Goal: Transaction & Acquisition: Book appointment/travel/reservation

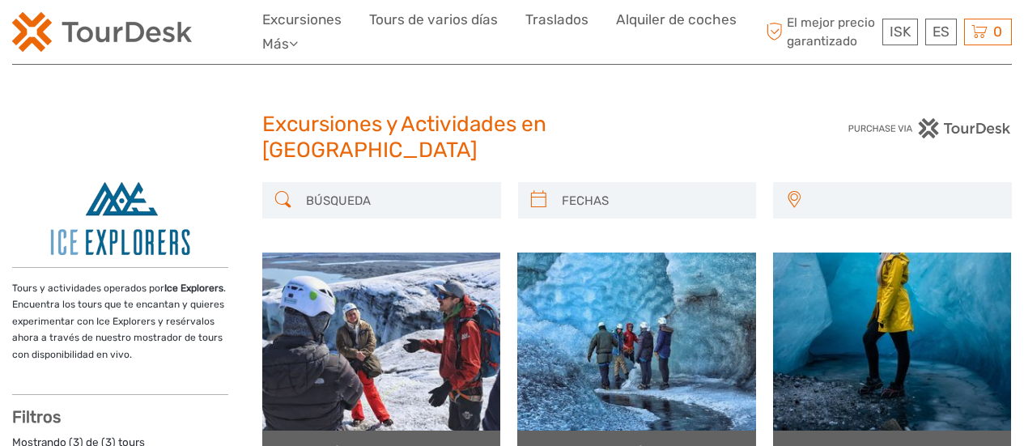
select select
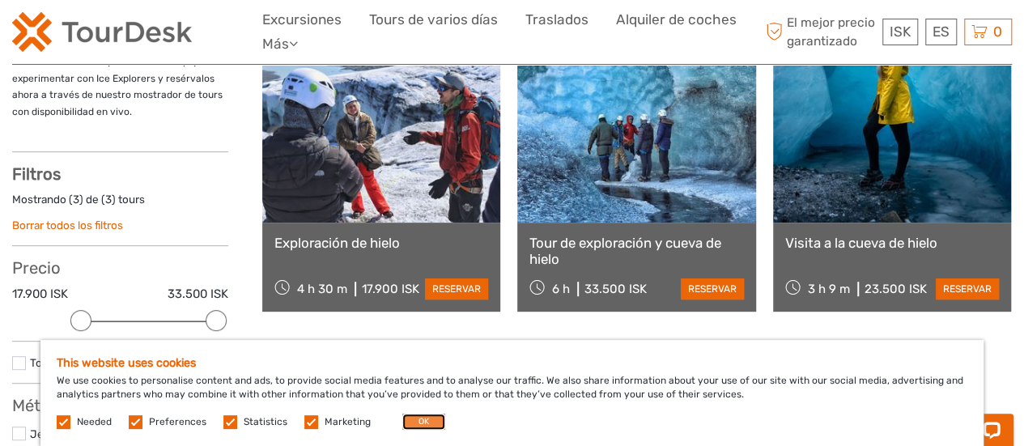
click at [428, 423] on button "OK" at bounding box center [423, 421] width 43 height 16
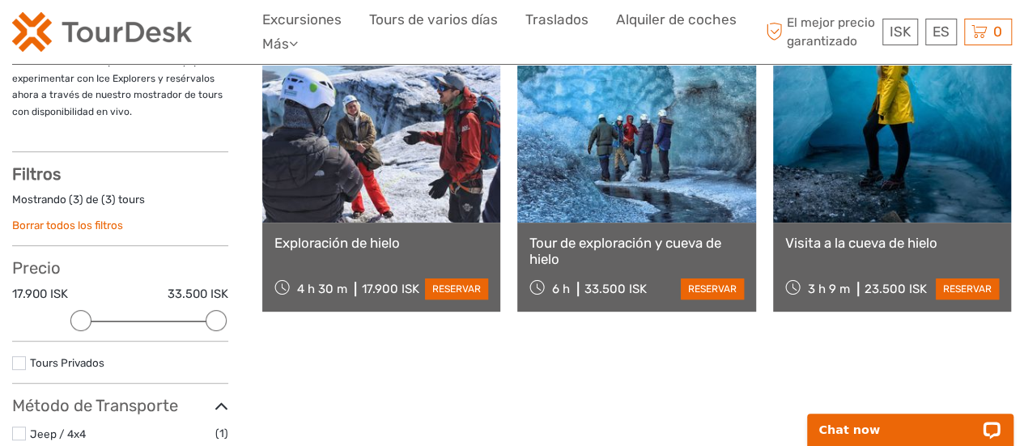
click at [631, 235] on link "Tour de exploración y cueva de hielo" at bounding box center [636, 251] width 214 height 33
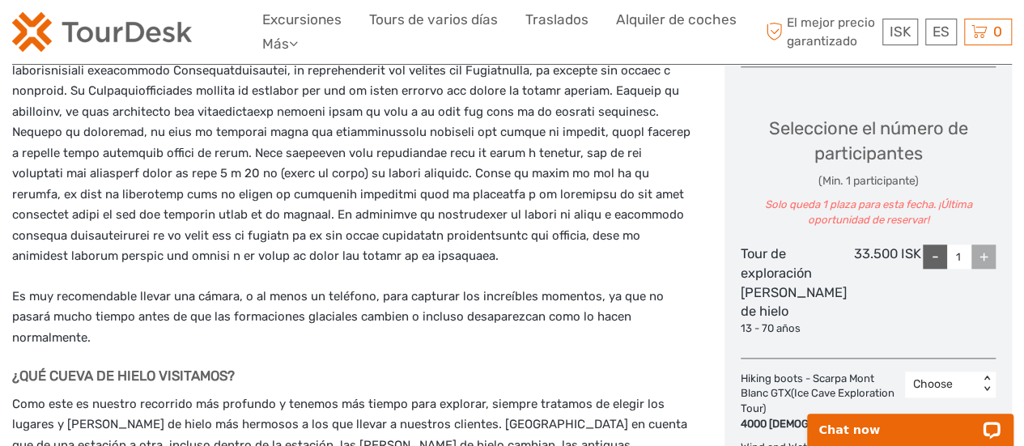
scroll to position [890, 0]
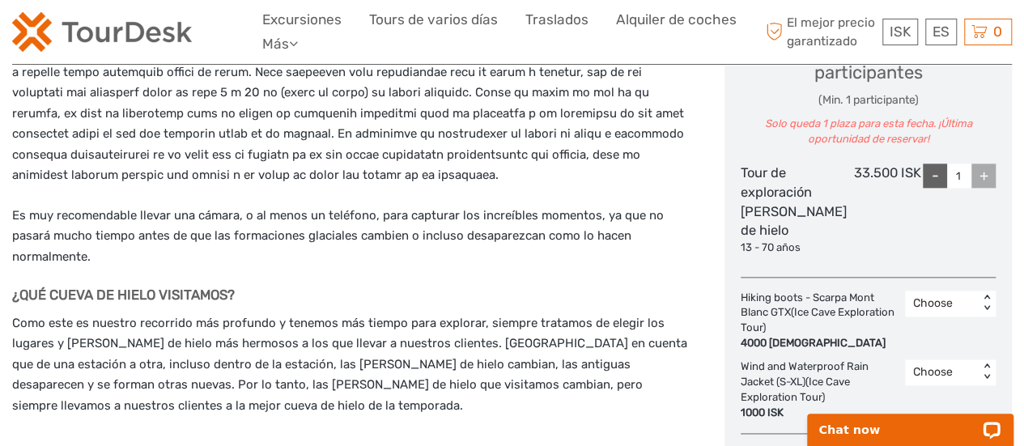
click at [992, 163] on div "+" at bounding box center [983, 175] width 24 height 24
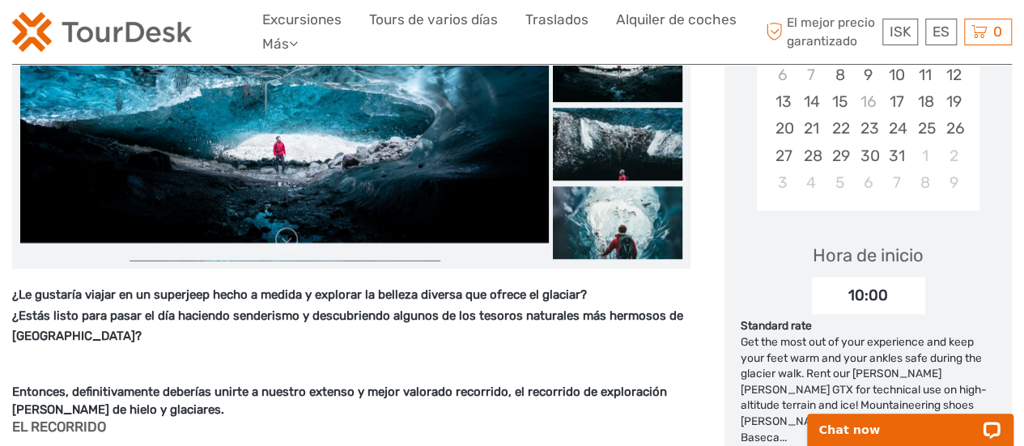
scroll to position [324, 0]
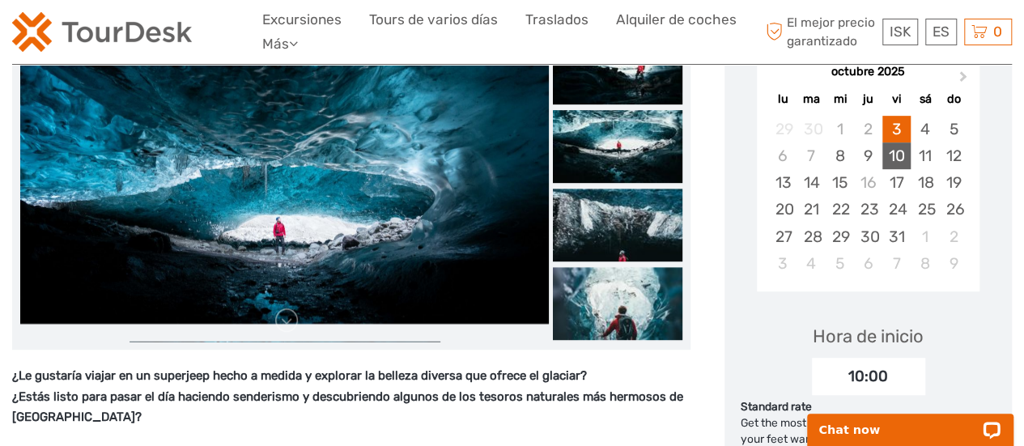
click at [892, 142] on div "10" at bounding box center [896, 155] width 28 height 27
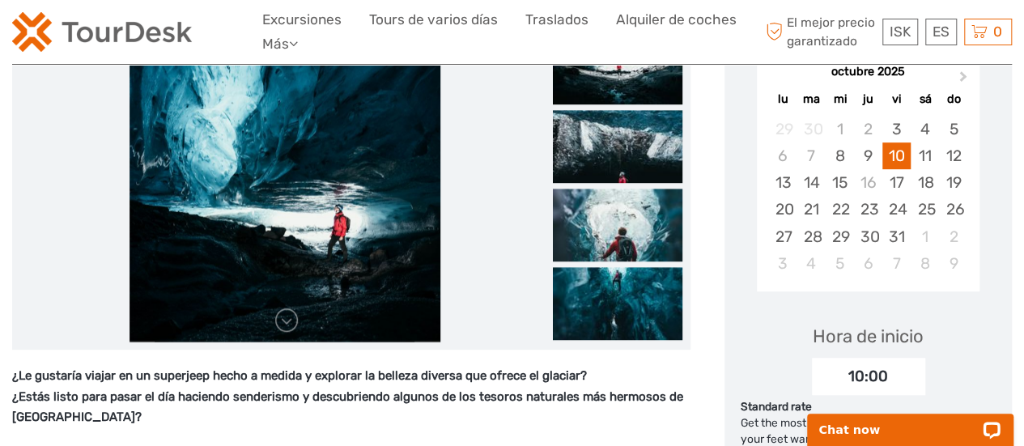
scroll to position [243, 0]
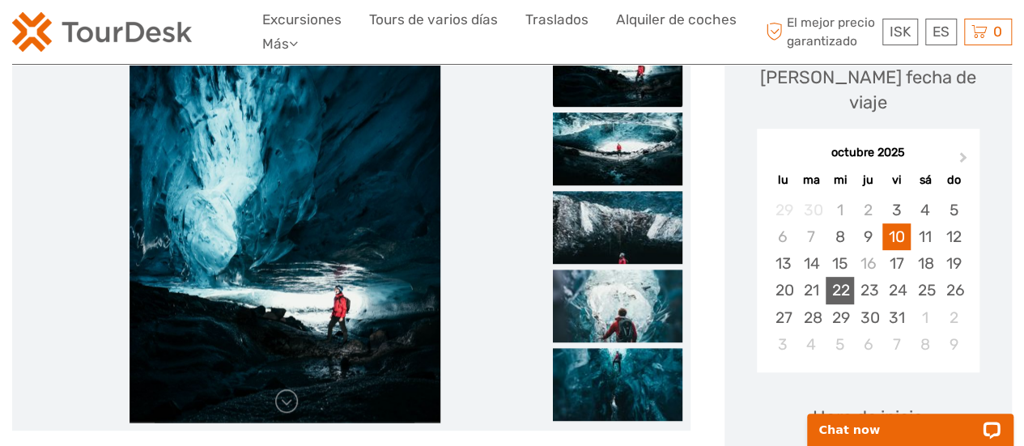
click at [833, 277] on div "22" at bounding box center [839, 290] width 28 height 27
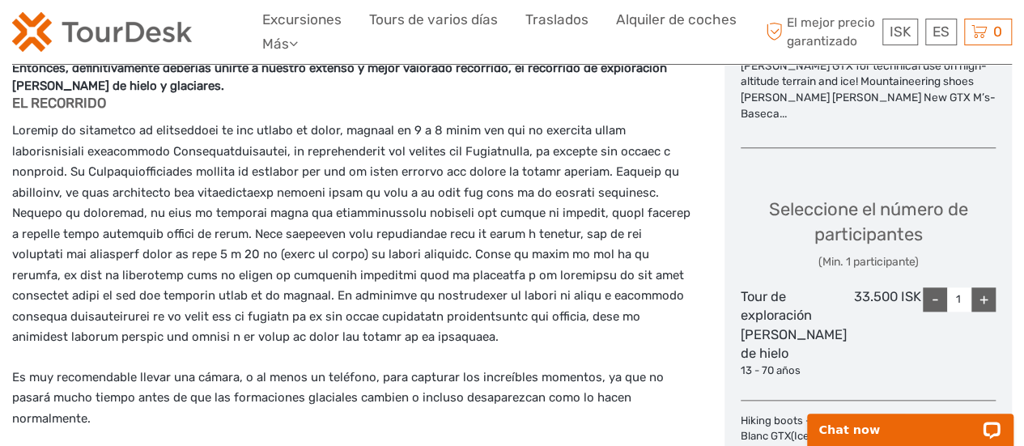
scroll to position [809, 0]
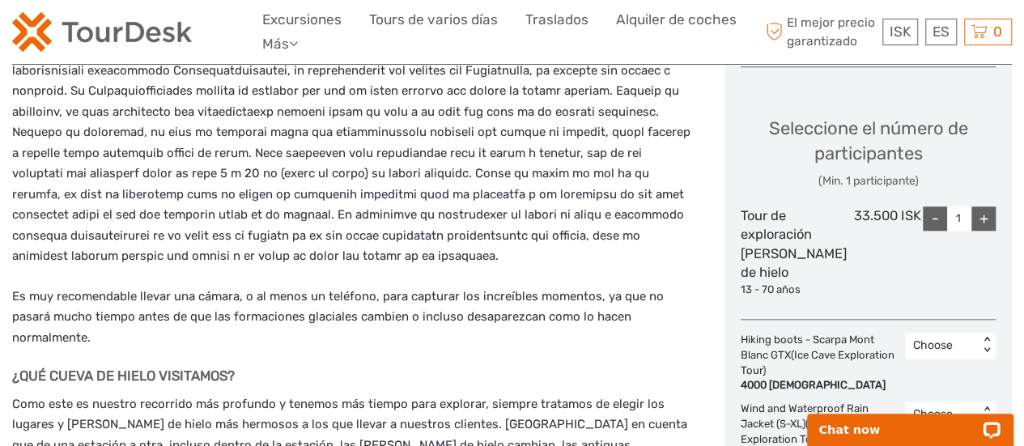
click at [984, 206] on div "+" at bounding box center [983, 218] width 24 height 24
type input "2"
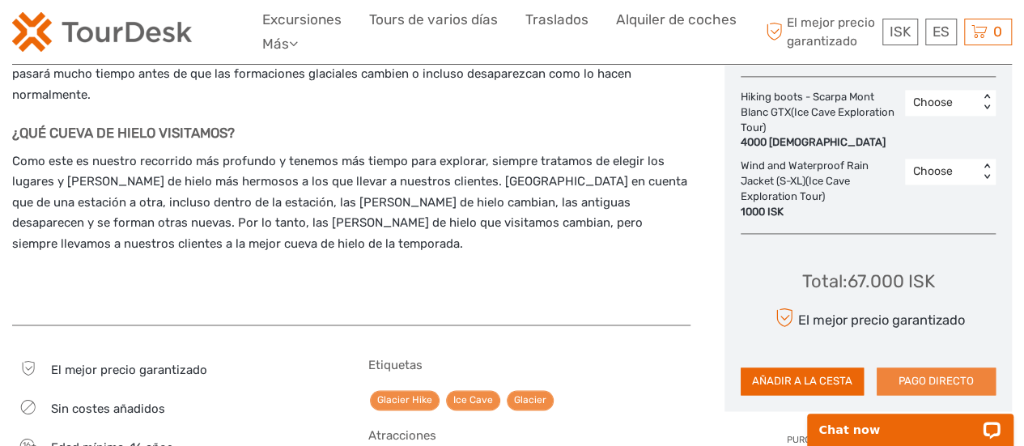
scroll to position [1133, 0]
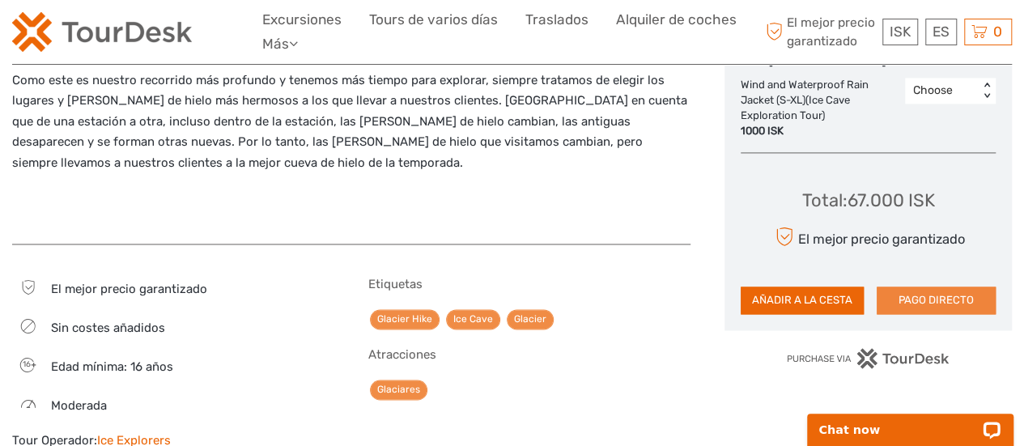
click at [925, 286] on button "PAGO DIRECTO" at bounding box center [935, 300] width 119 height 28
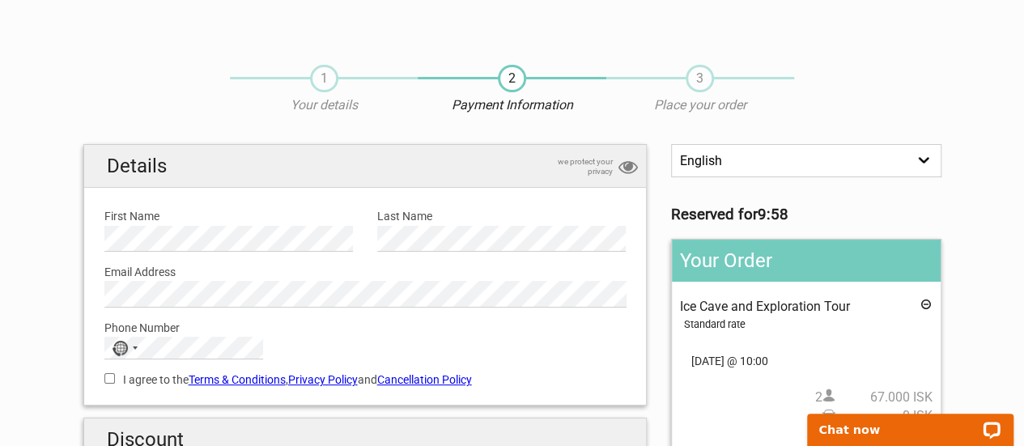
click at [780, 158] on select "English Español Deutsch" at bounding box center [805, 160] width 269 height 33
select select "/es/HandleOrder/Info/657778/b5690f3c824eb2022a160cc946250b87"
click at [671, 144] on select "English Español Deutsch" at bounding box center [805, 160] width 269 height 33
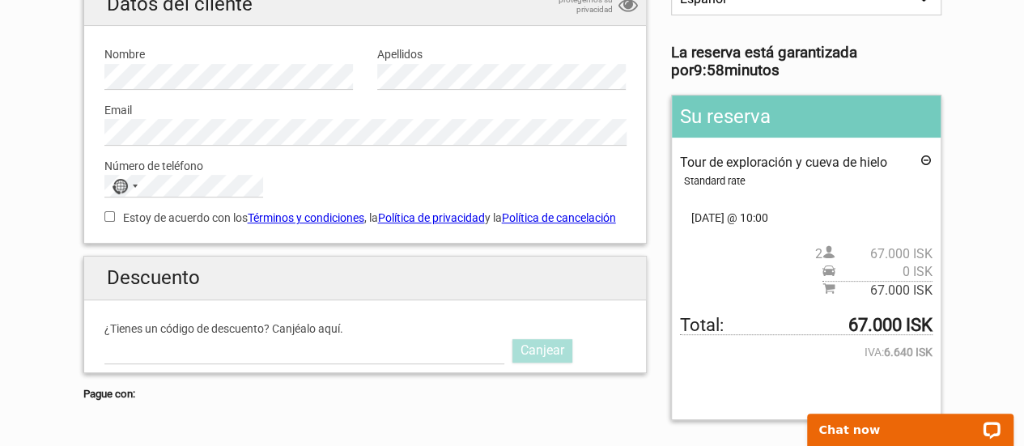
scroll to position [243, 0]
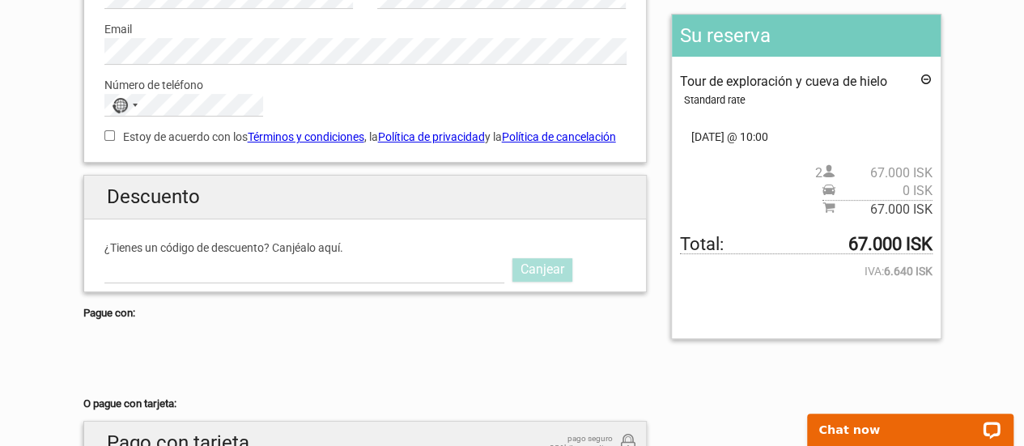
click at [206, 255] on label "¿Tienes un código de descuento? Canjéalo aquí." at bounding box center [365, 248] width 522 height 18
click at [206, 256] on input "¿Tienes un código de descuento? Canjéalo aquí." at bounding box center [304, 269] width 401 height 26
click at [534, 281] on link "Canjear" at bounding box center [542, 269] width 60 height 23
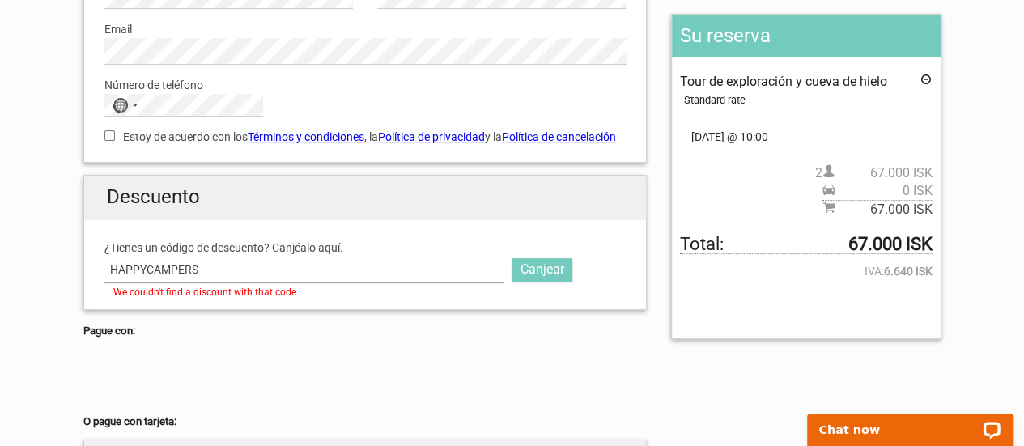
click at [362, 282] on input "HAPPYCAMPERS" at bounding box center [304, 269] width 401 height 26
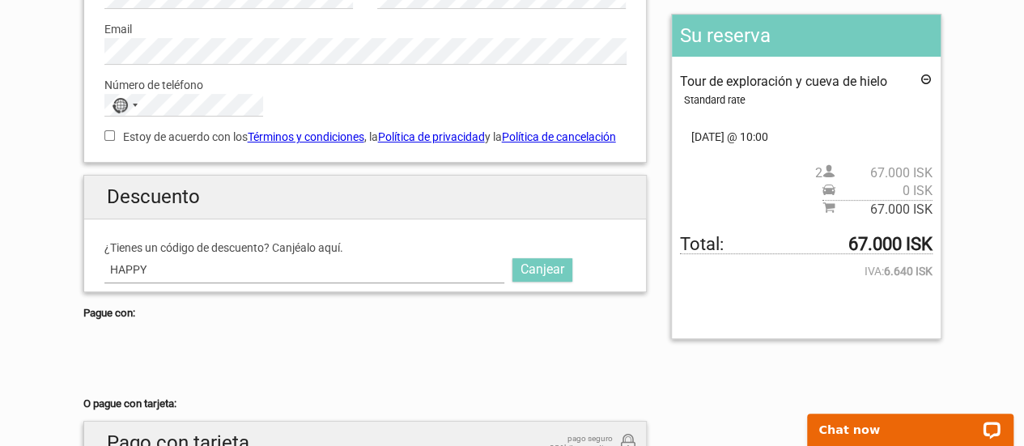
scroll to position [162, 0]
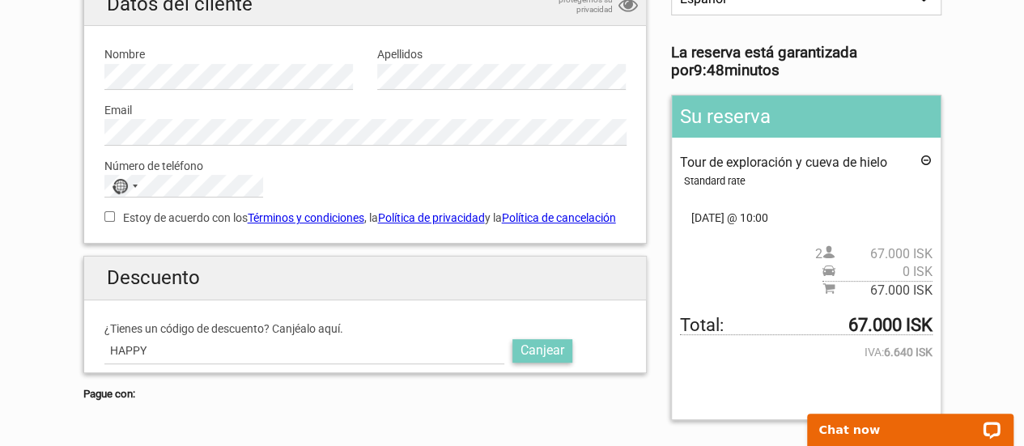
click at [525, 362] on link "Canjear" at bounding box center [542, 350] width 60 height 23
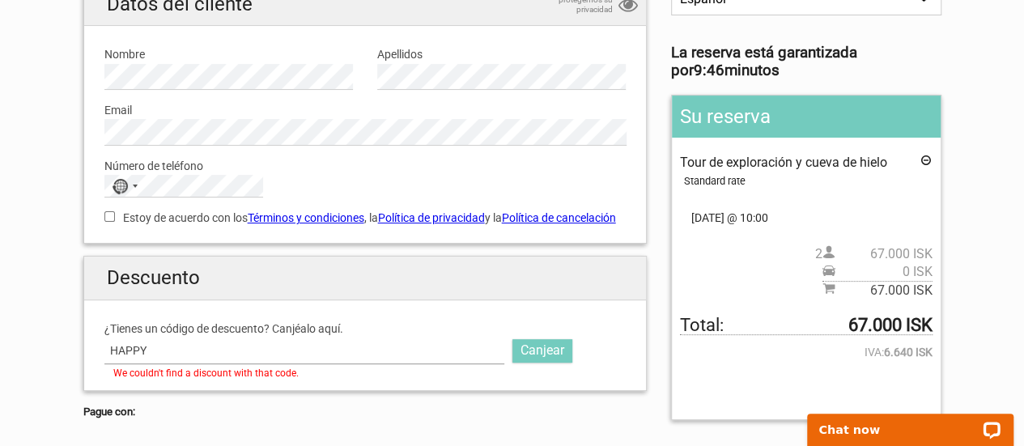
click at [425, 357] on input "HAPPY" at bounding box center [304, 350] width 401 height 26
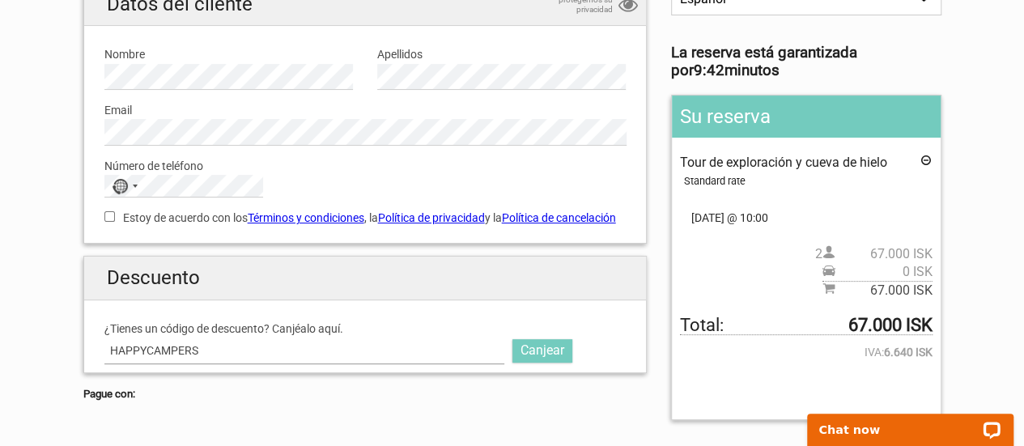
scroll to position [243, 0]
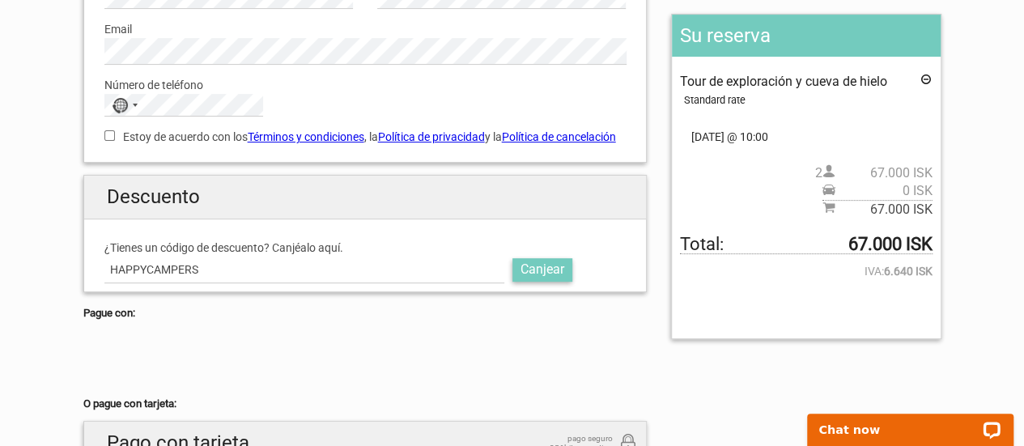
click at [548, 281] on link "Canjear" at bounding box center [542, 269] width 60 height 23
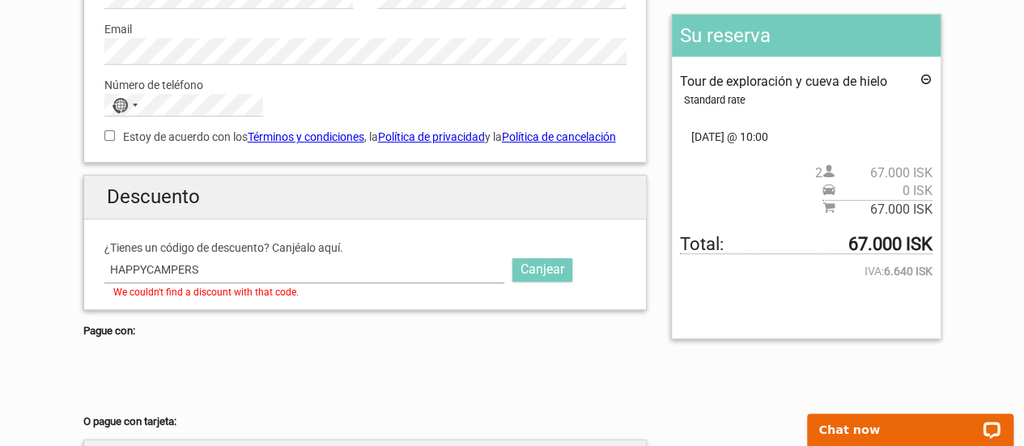
click at [225, 282] on input "HAPPYCAMPERS" at bounding box center [304, 269] width 401 height 26
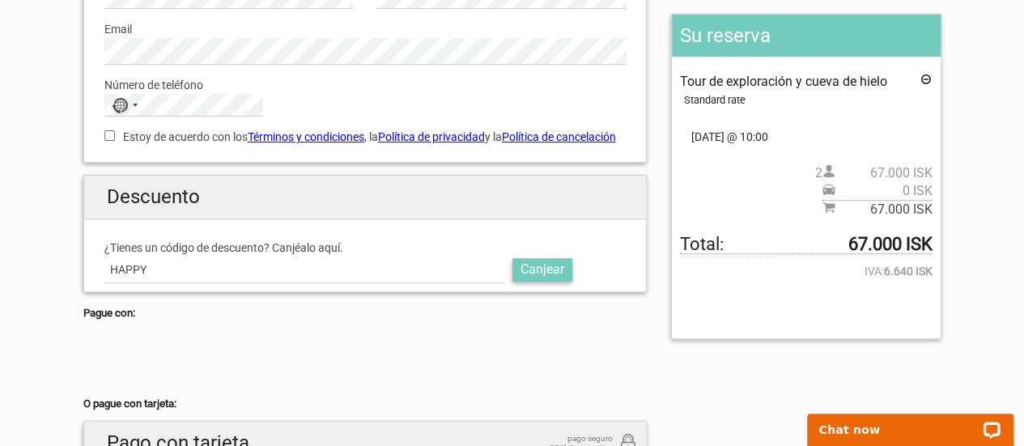
click at [566, 278] on link "Canjear" at bounding box center [542, 269] width 60 height 23
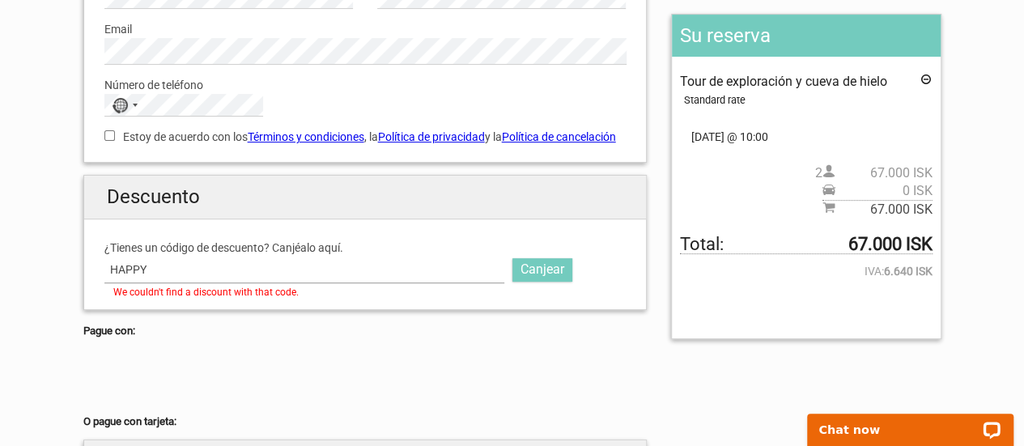
click at [410, 279] on input "HAPPY" at bounding box center [304, 269] width 401 height 26
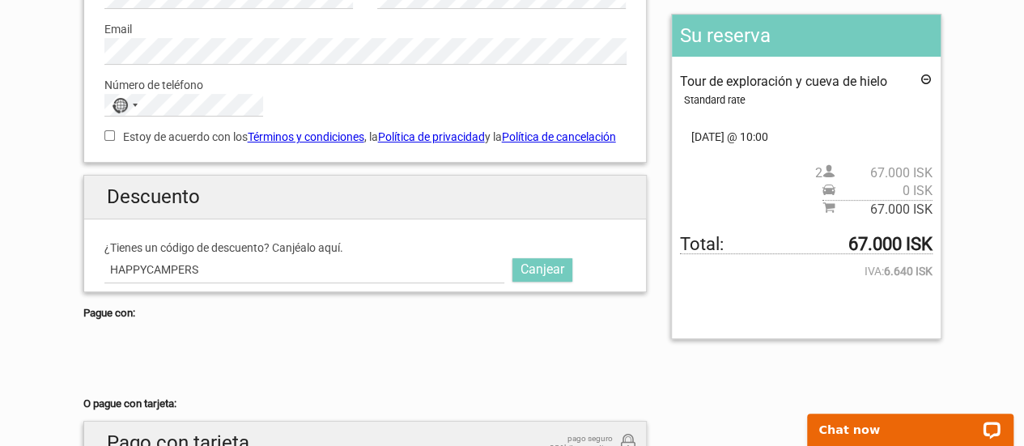
click at [553, 282] on div "HAPPYCAMPERS Canjear" at bounding box center [365, 269] width 522 height 26
click at [551, 281] on link "Canjear" at bounding box center [542, 269] width 60 height 23
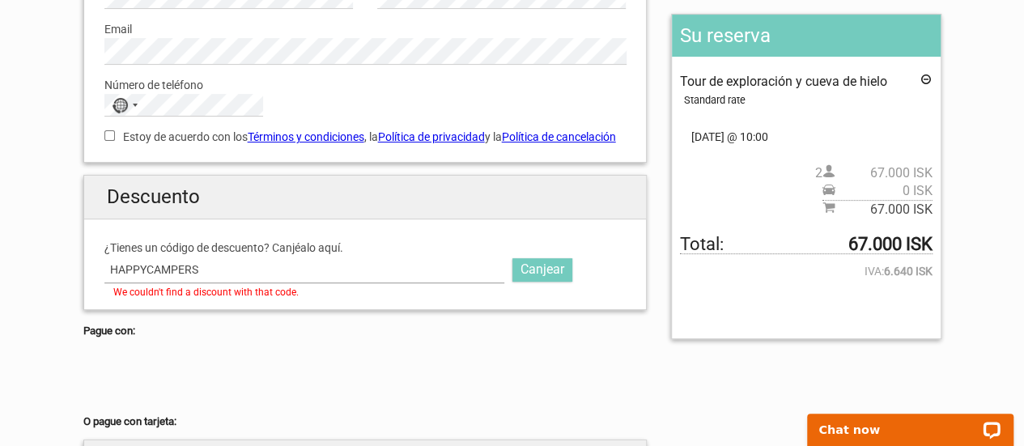
click at [260, 279] on input "HAPPYCAMPERS" at bounding box center [304, 269] width 401 height 26
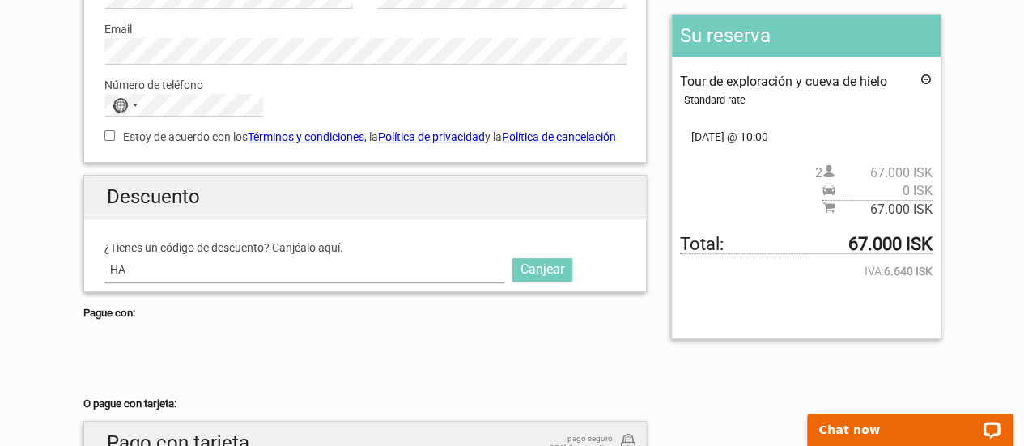
type input "H"
type input "CAMPERS"
click at [552, 278] on link "Canjear" at bounding box center [542, 269] width 60 height 23
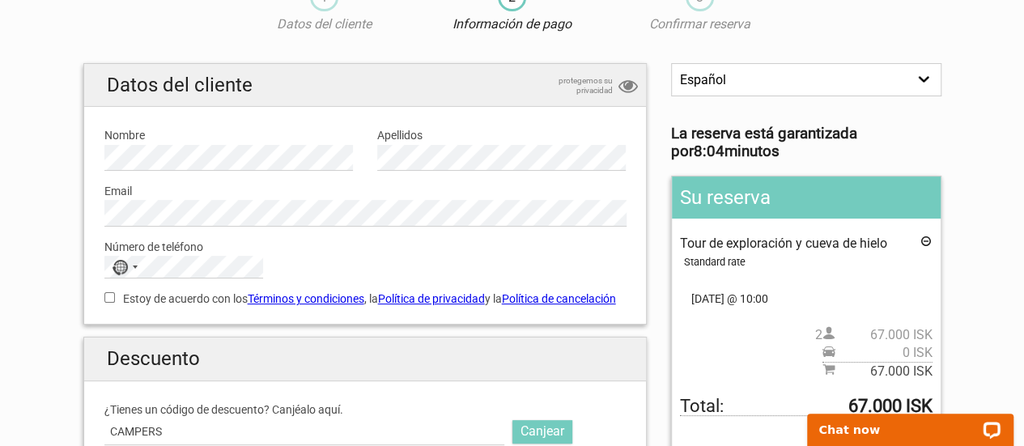
scroll to position [162, 0]
